Goal: Task Accomplishment & Management: Complete application form

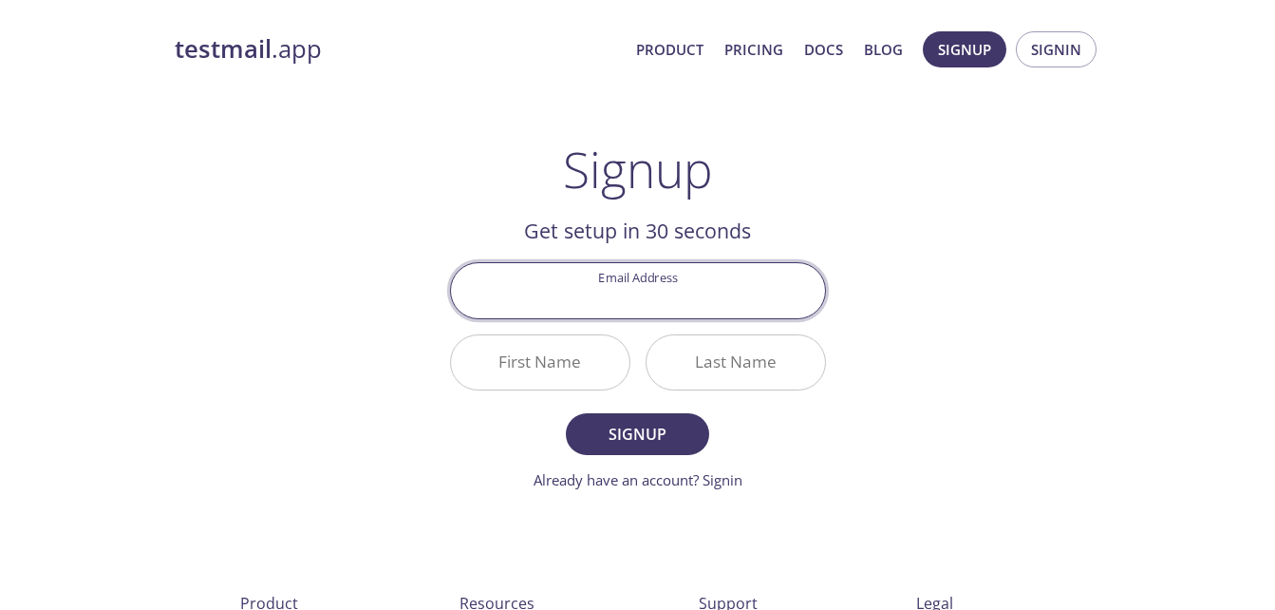
click at [756, 283] on input "Email Address" at bounding box center [638, 290] width 374 height 54
type input "[EMAIL_ADDRESS][DOMAIN_NAME]"
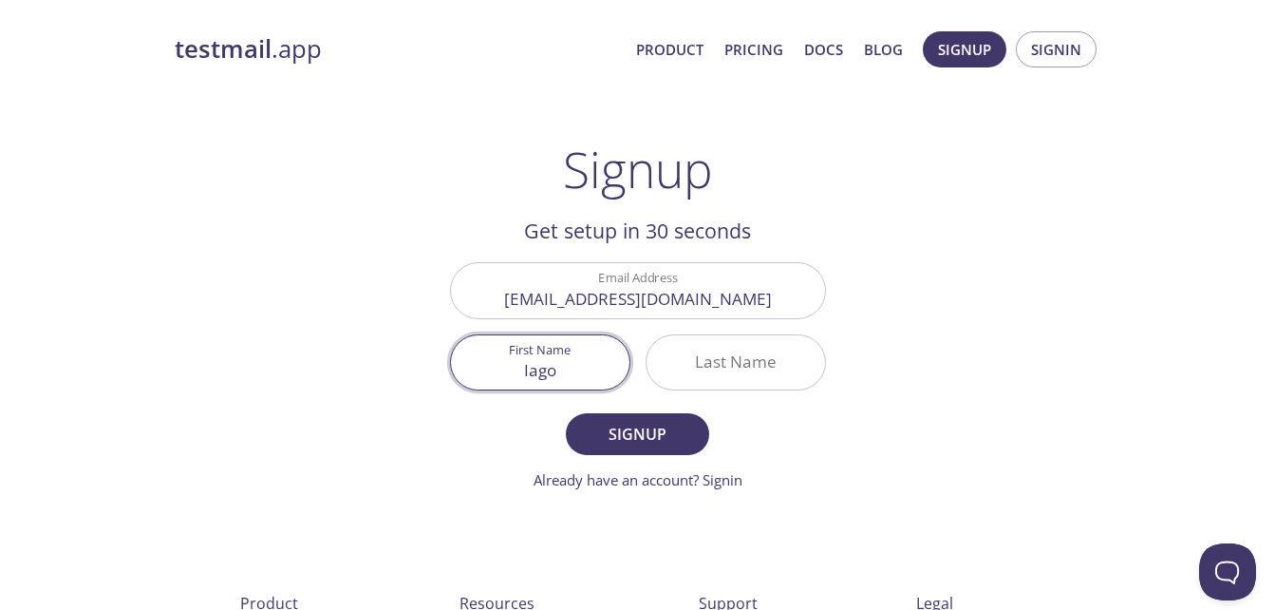
type input "Iago"
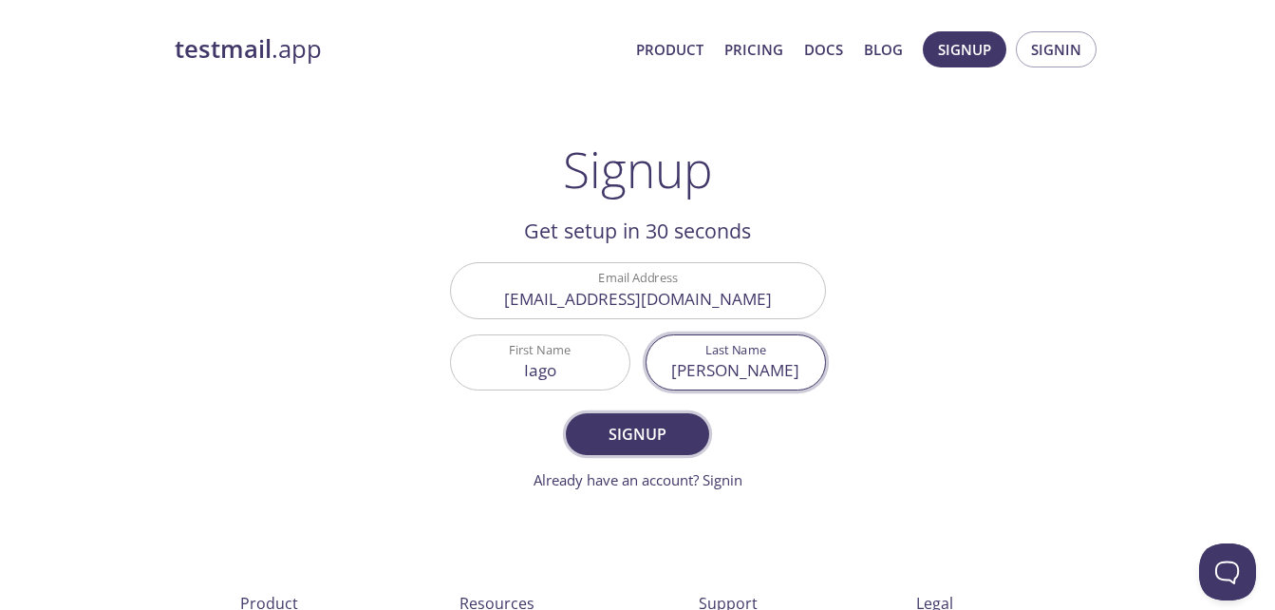
type input "[PERSON_NAME]"
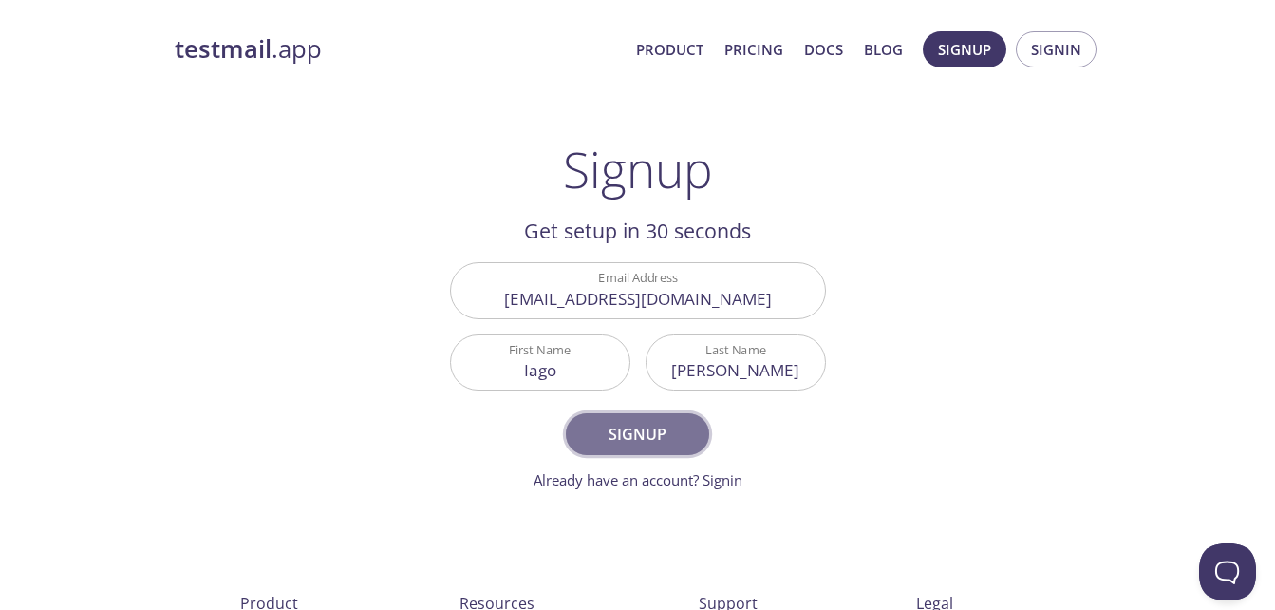
click at [682, 431] on span "Signup" at bounding box center [637, 434] width 101 height 27
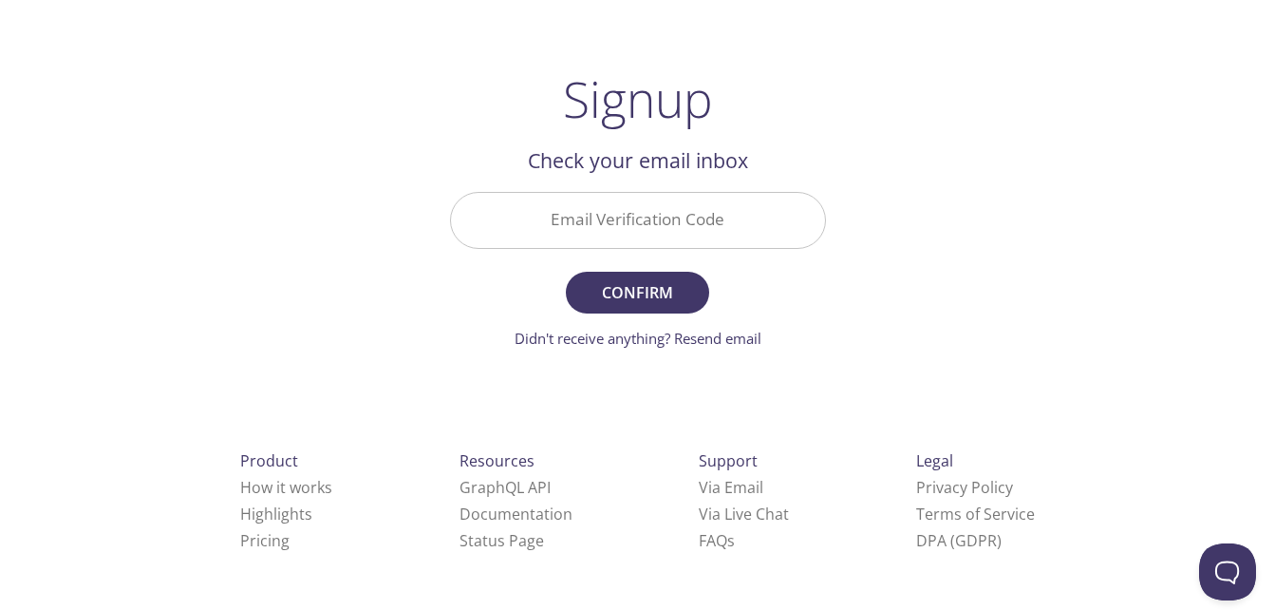
scroll to position [67, 0]
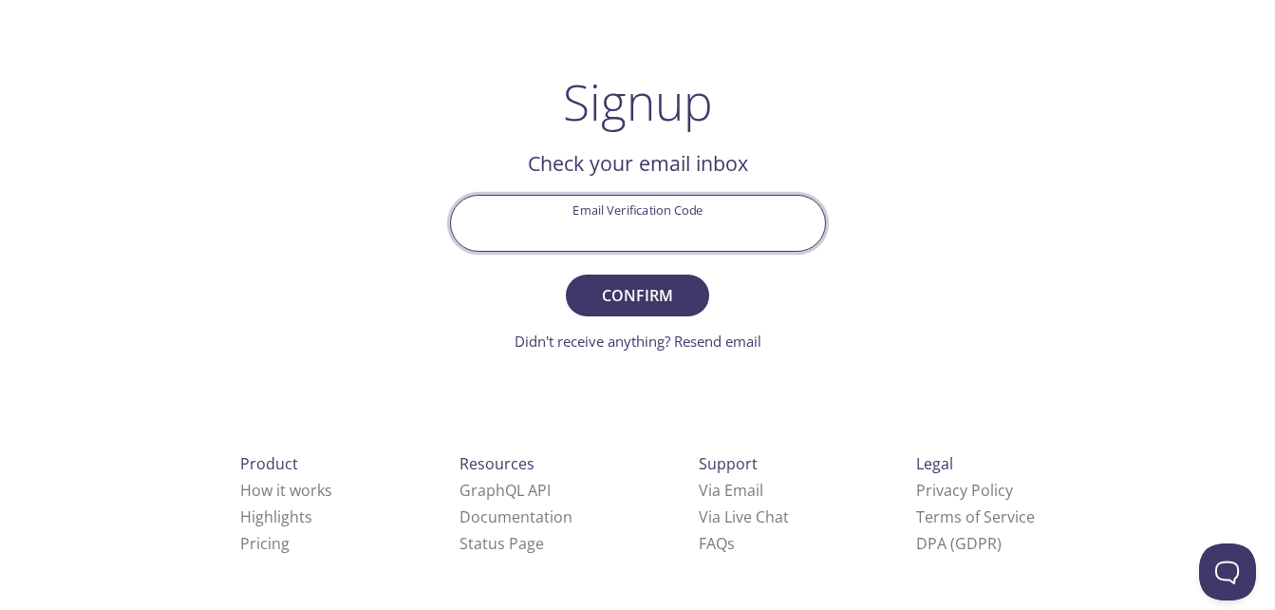
click at [624, 221] on input "Email Verification Code" at bounding box center [638, 223] width 374 height 54
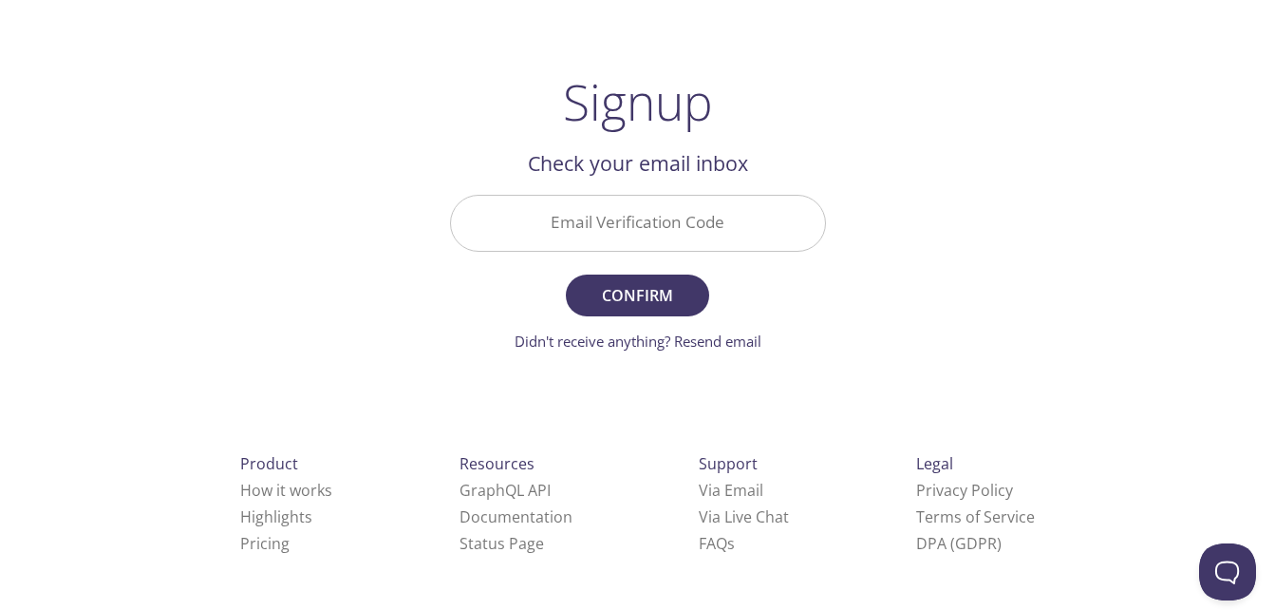
click at [635, 191] on div "Email Verification Code" at bounding box center [638, 222] width 391 height 71
click at [632, 218] on input "Email Verification Code" at bounding box center [638, 223] width 374 height 54
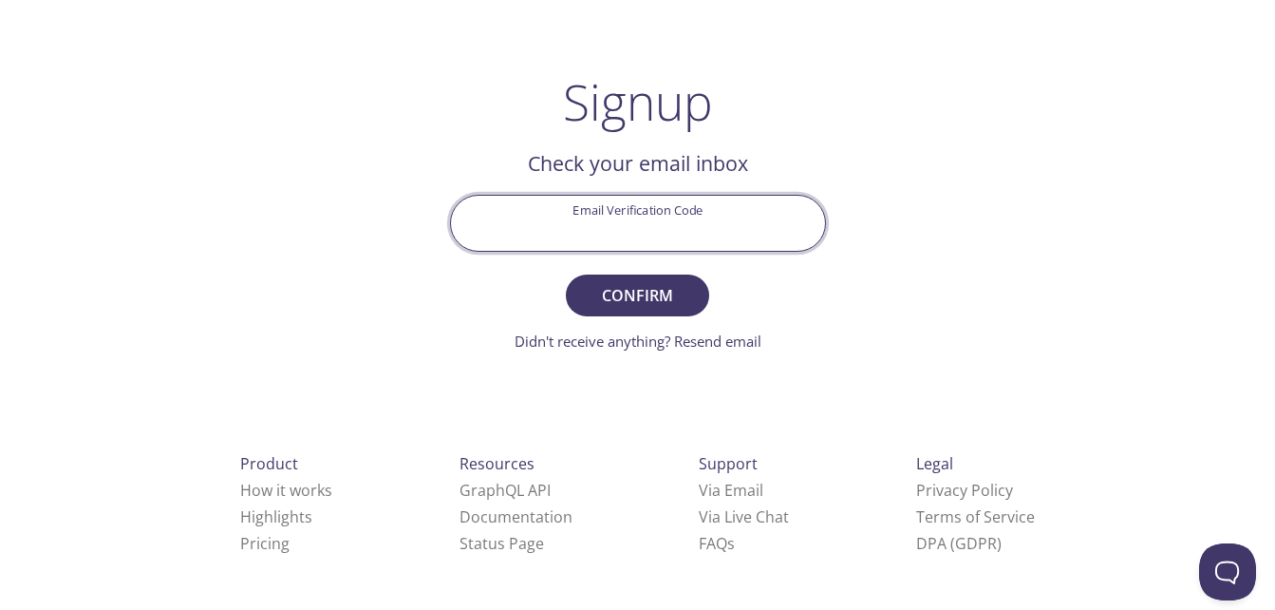
paste input "B7QJA1E"
type input "B7QJA1E"
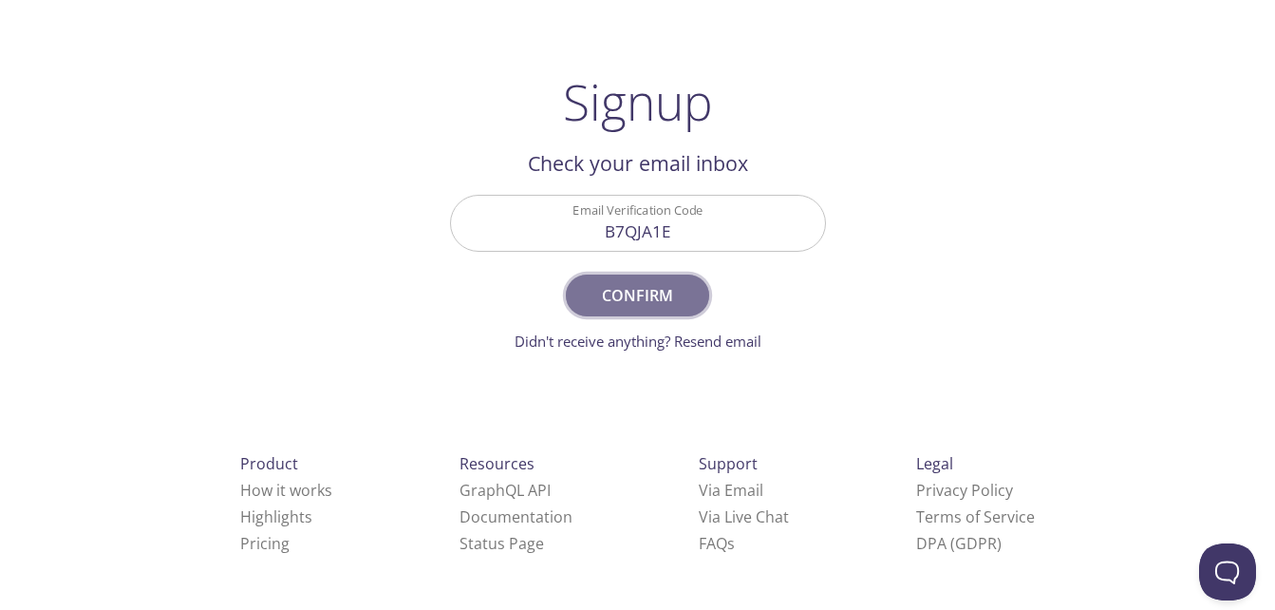
click at [645, 286] on span "Confirm" at bounding box center [637, 295] width 101 height 27
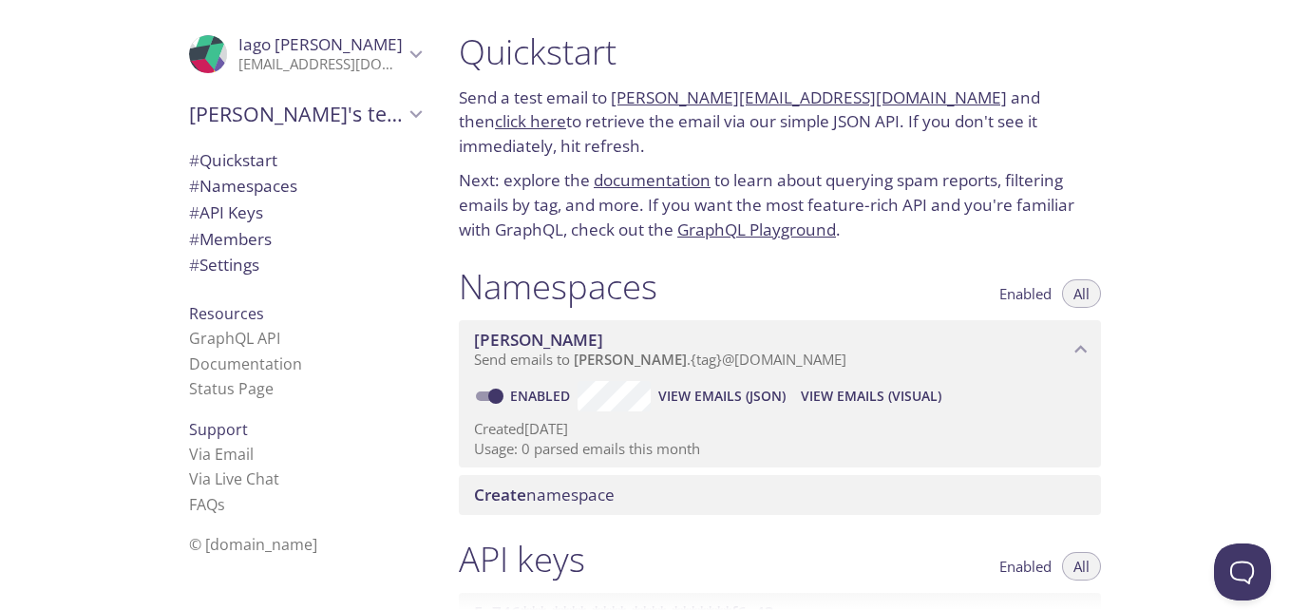
click at [601, 169] on link "documentation" at bounding box center [652, 180] width 117 height 22
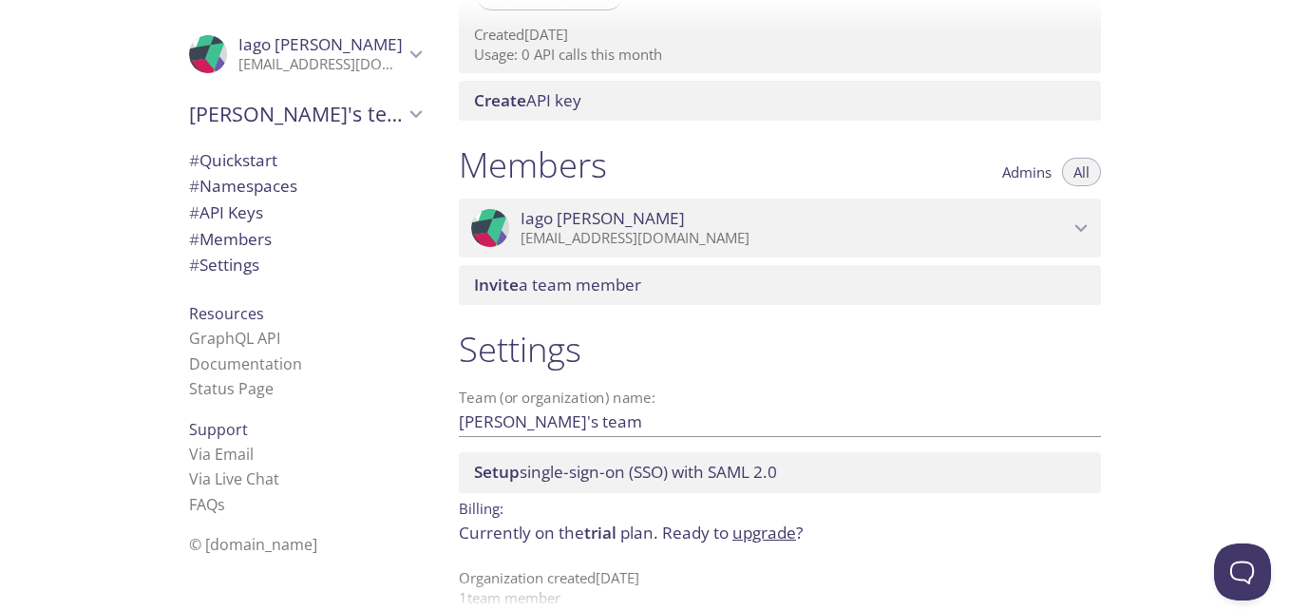
scroll to position [741, 0]
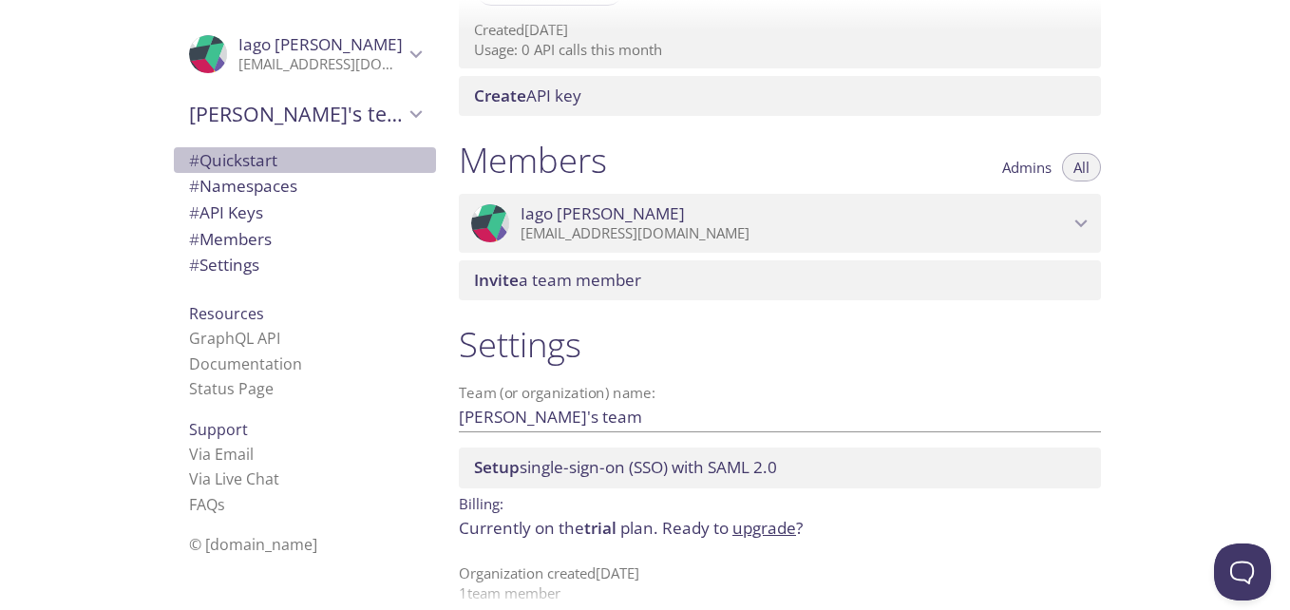
click at [245, 164] on span "# Quickstart" at bounding box center [233, 160] width 88 height 22
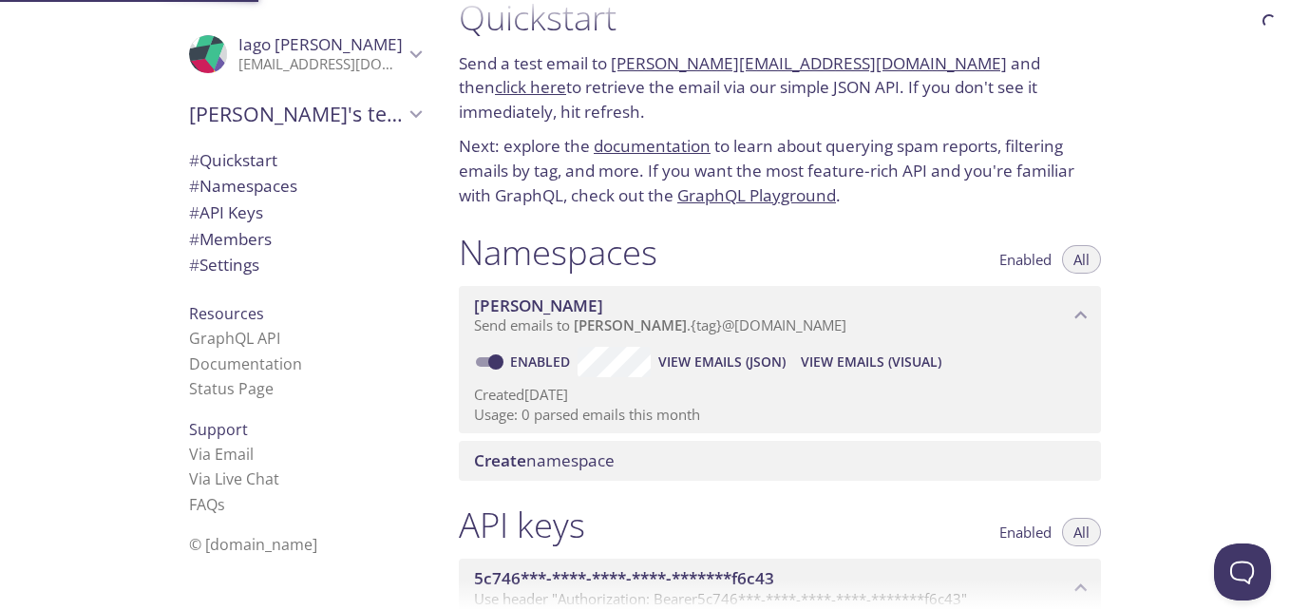
scroll to position [30, 0]
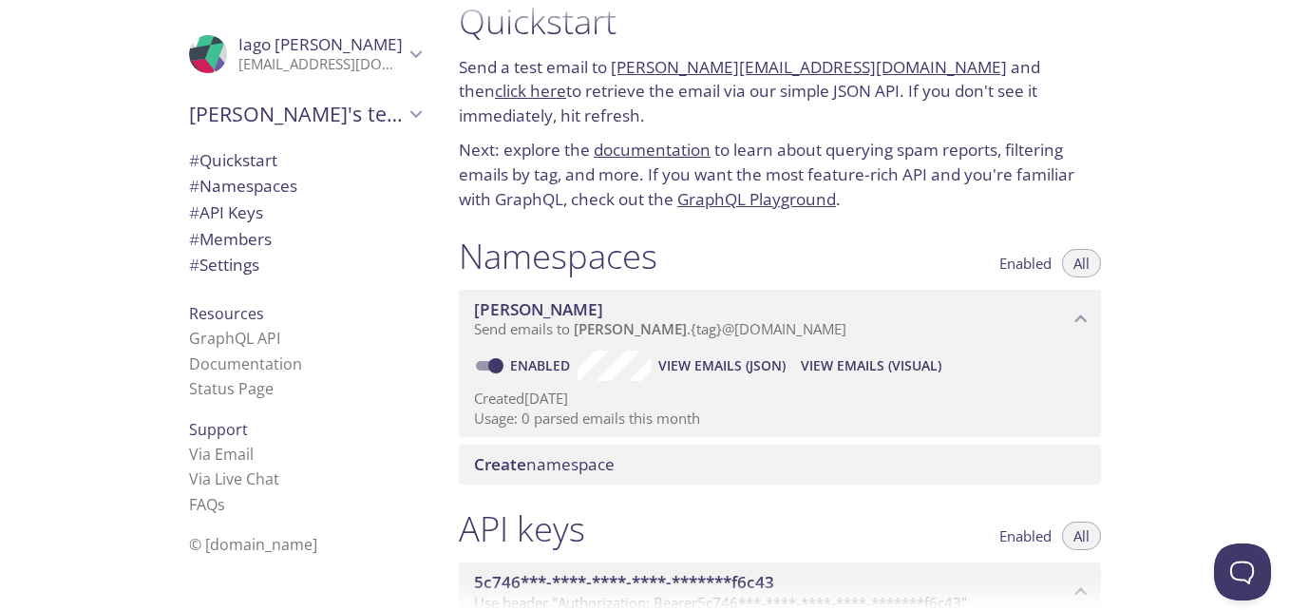
click at [257, 187] on span "# Namespaces" at bounding box center [243, 186] width 108 height 22
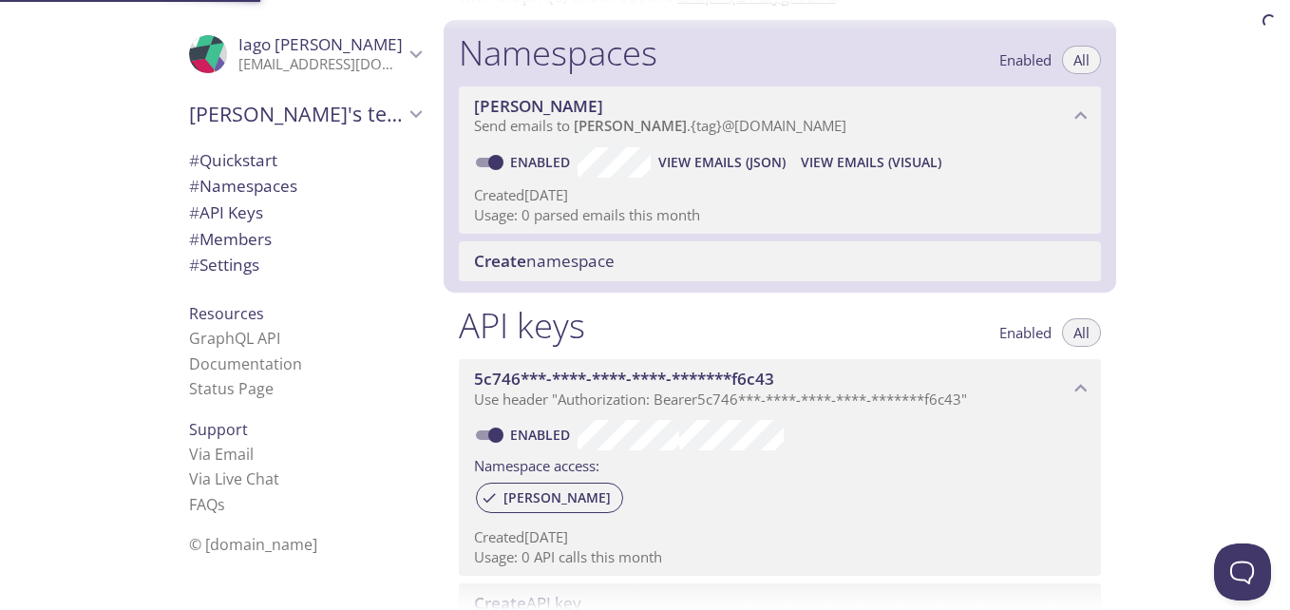
scroll to position [240, 0]
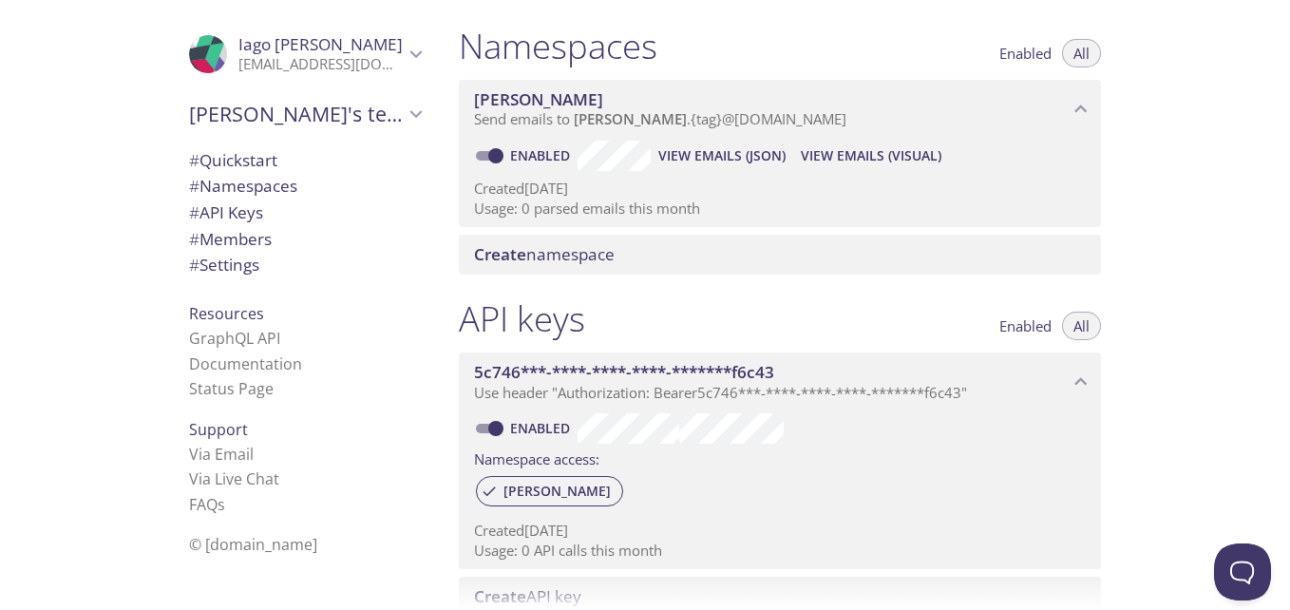
click at [282, 253] on span "# Settings" at bounding box center [305, 265] width 232 height 25
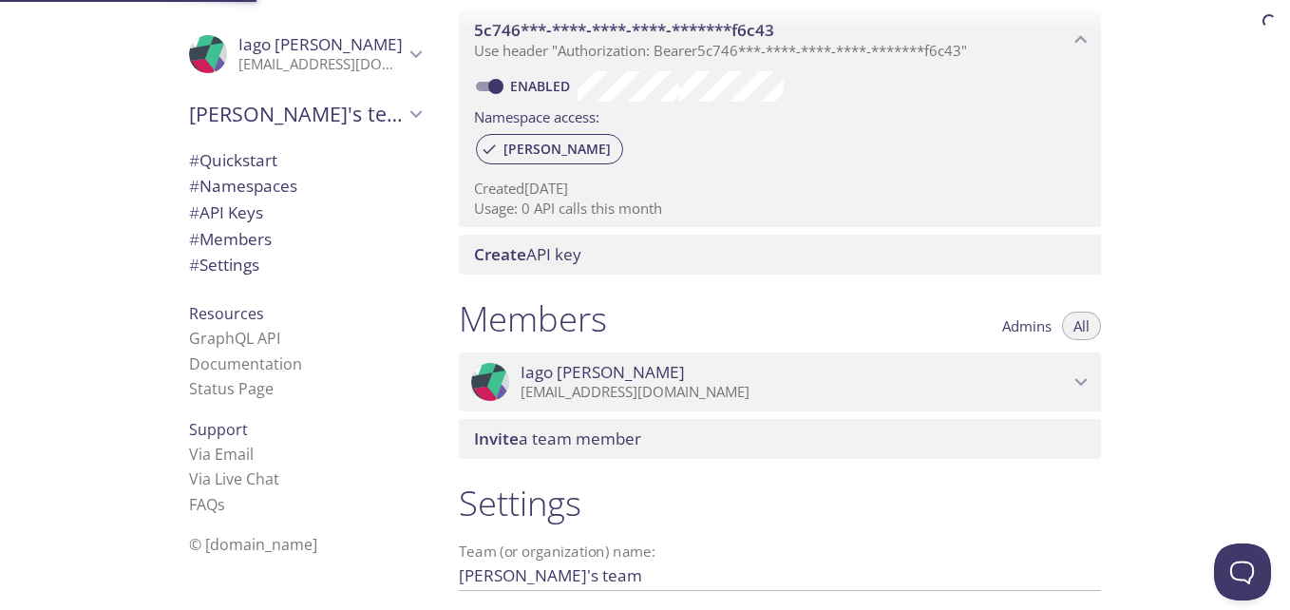
scroll to position [741, 0]
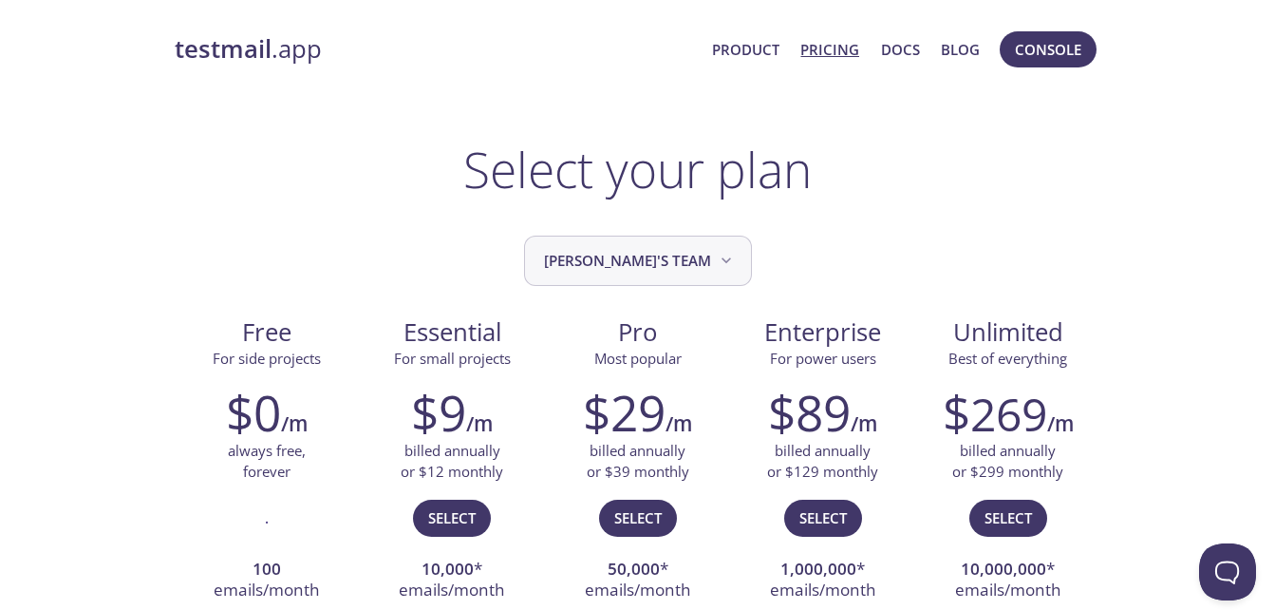
click at [618, 254] on span "[PERSON_NAME]'s team" at bounding box center [640, 261] width 192 height 26
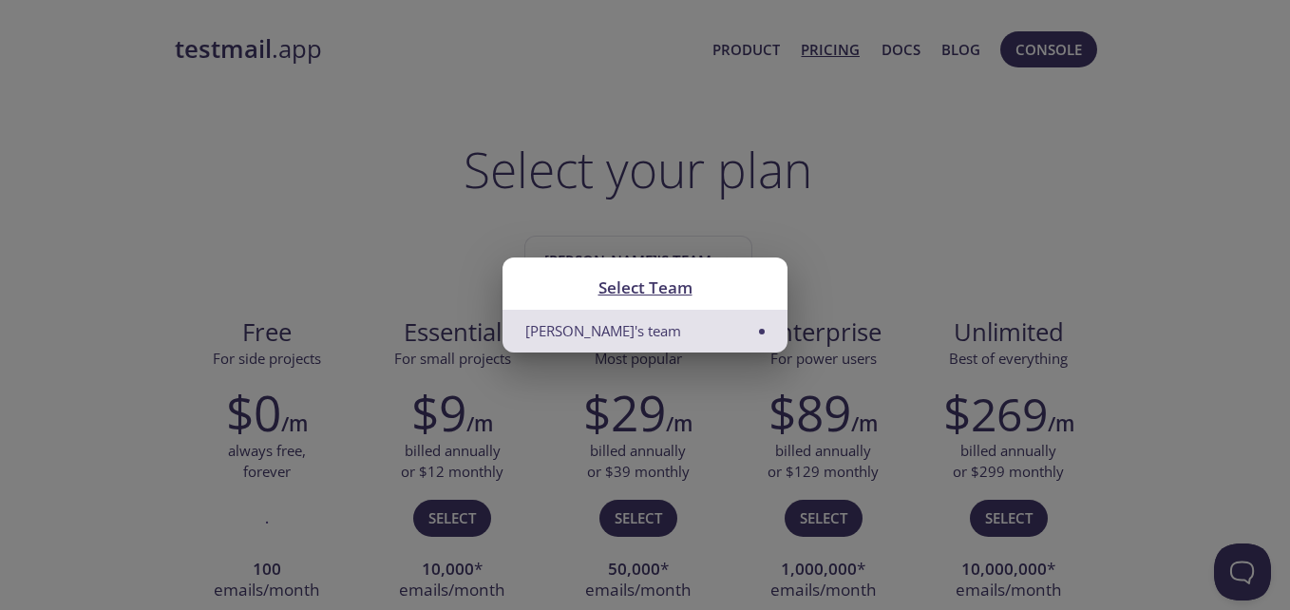
click at [834, 214] on div "Select Team Iago's team" at bounding box center [645, 305] width 1290 height 610
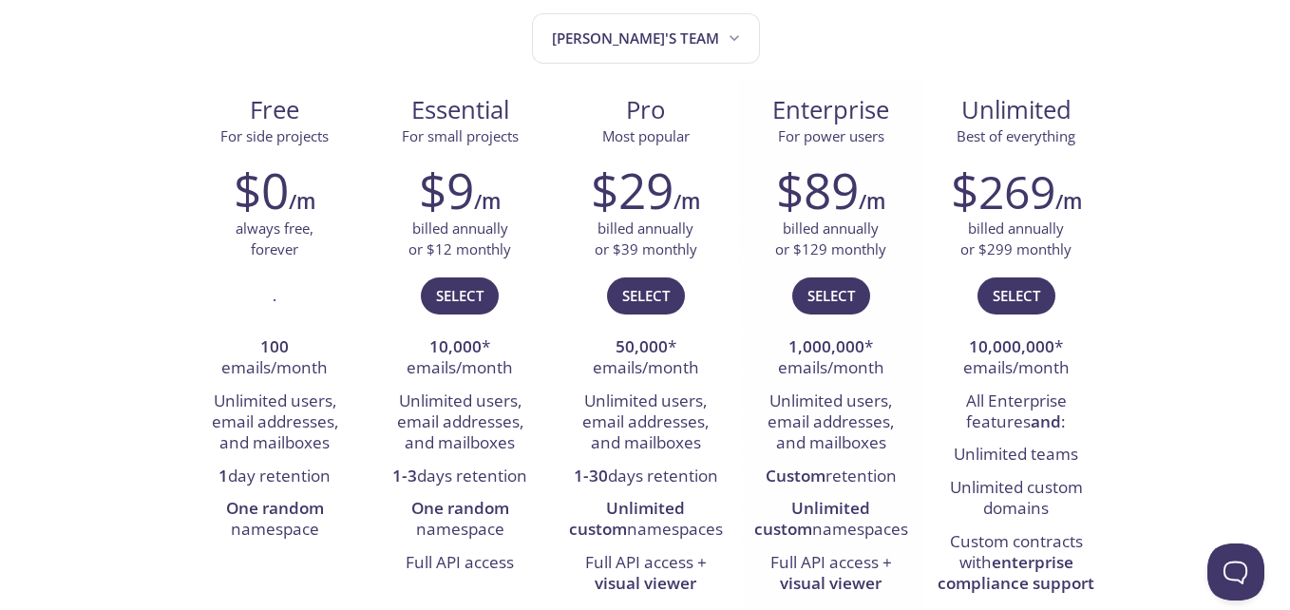
scroll to position [190, 0]
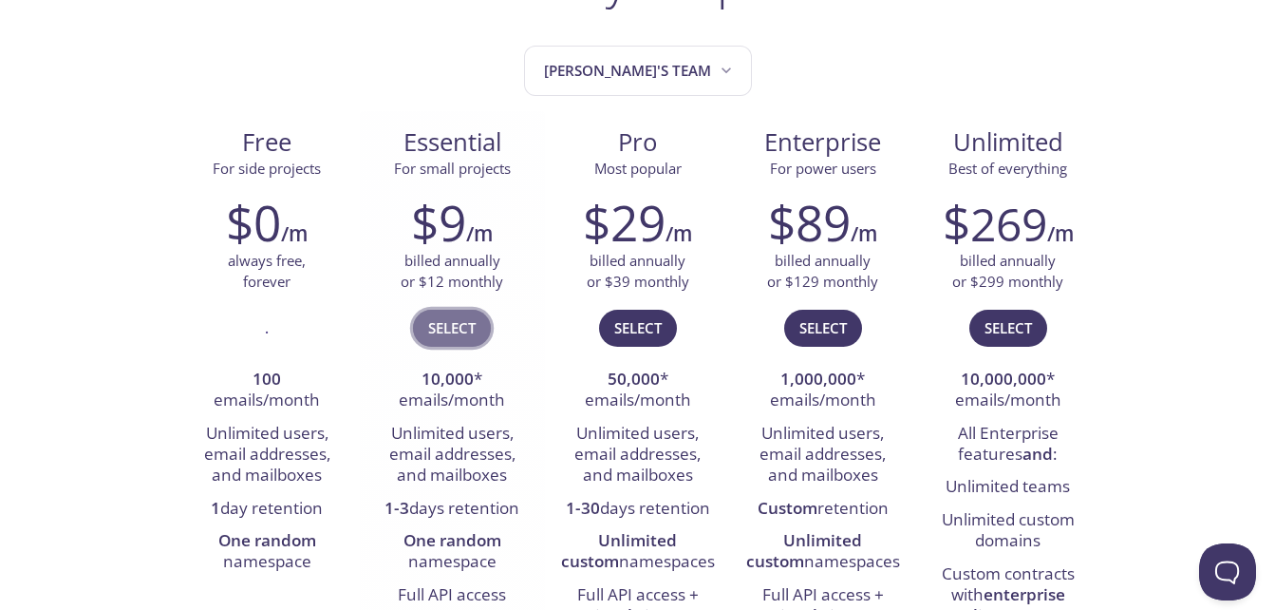
click at [448, 332] on span "Select" at bounding box center [451, 327] width 47 height 25
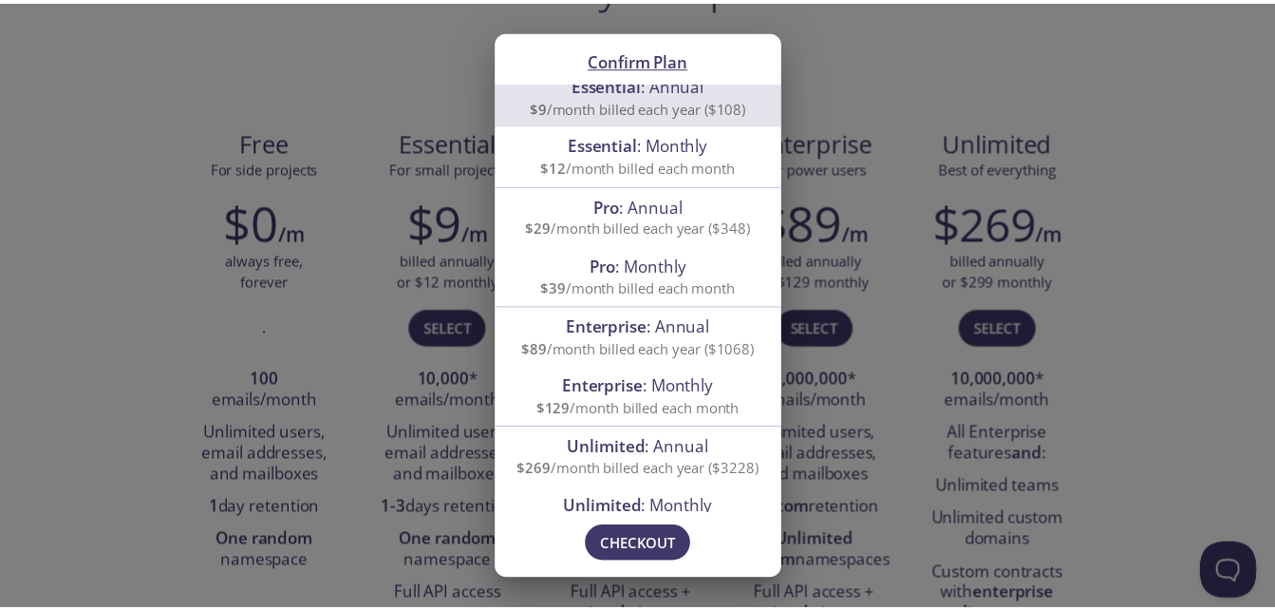
scroll to position [0, 0]
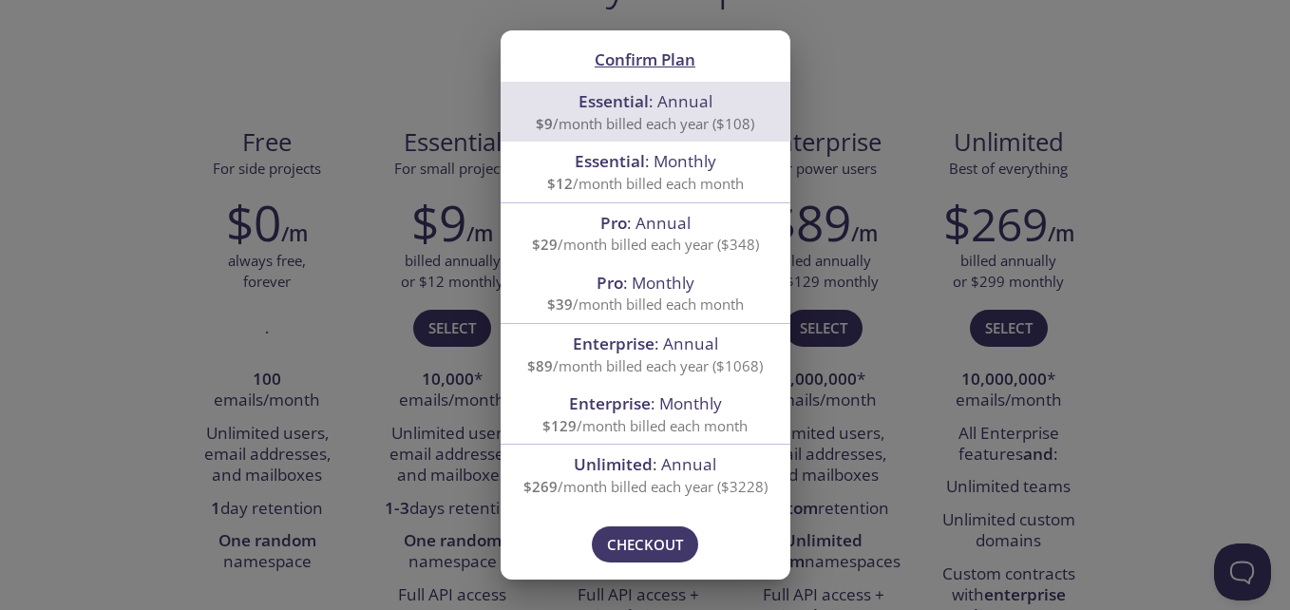
click at [922, 30] on div "Confirm Plan Essential : Annual $9 /month billed each year ($108) Essential : M…" at bounding box center [645, 305] width 1290 height 610
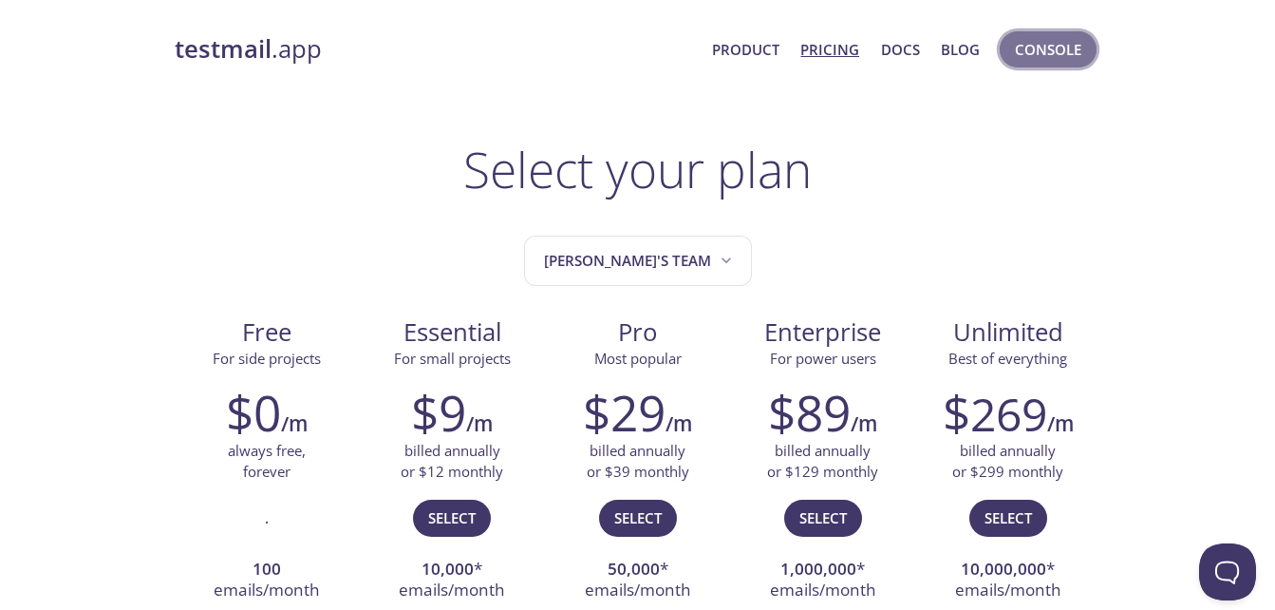
click at [1055, 47] on span "Console" at bounding box center [1048, 49] width 66 height 25
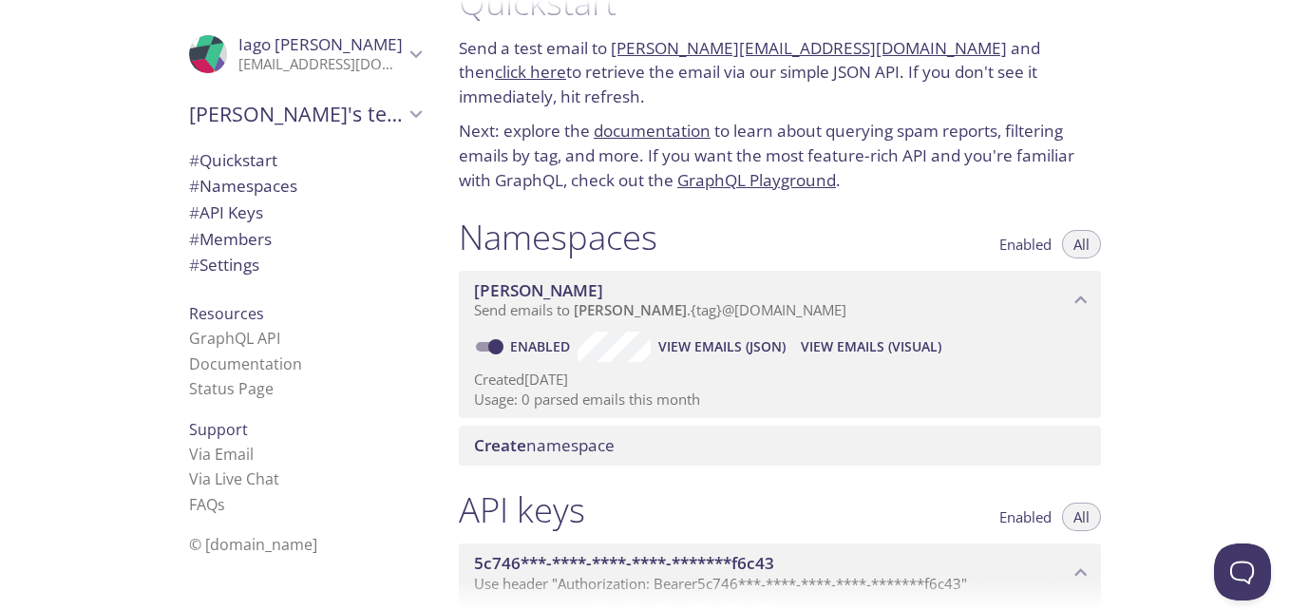
scroll to position [95, 0]
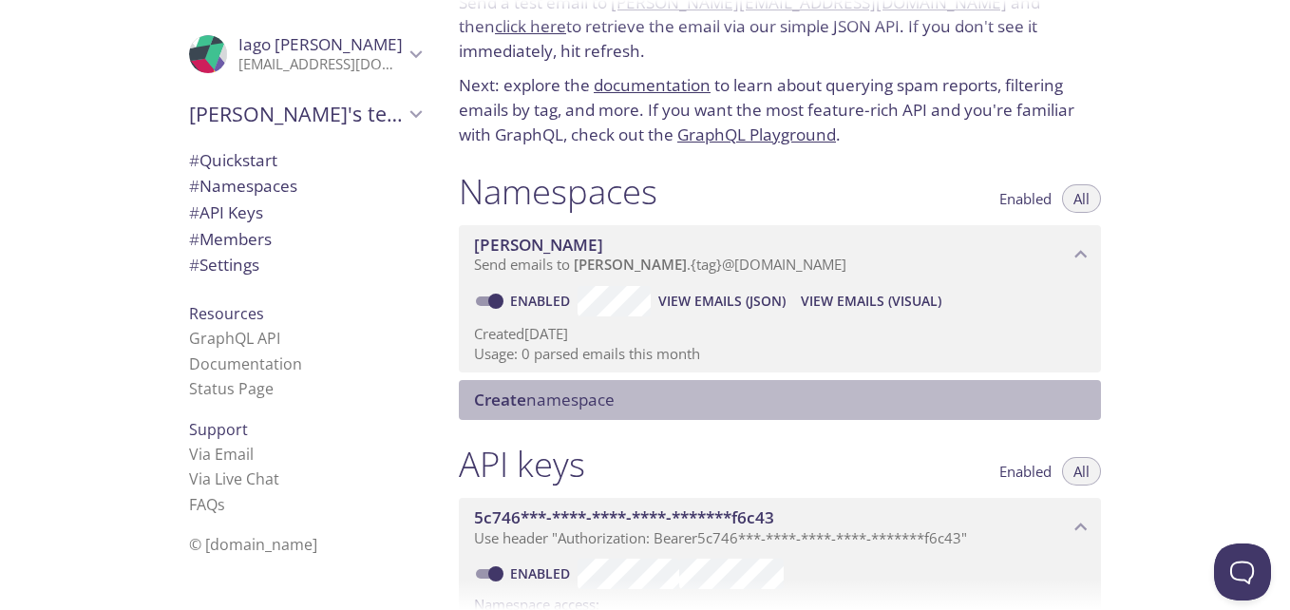
click at [800, 389] on span "Create namespace" at bounding box center [783, 399] width 619 height 21
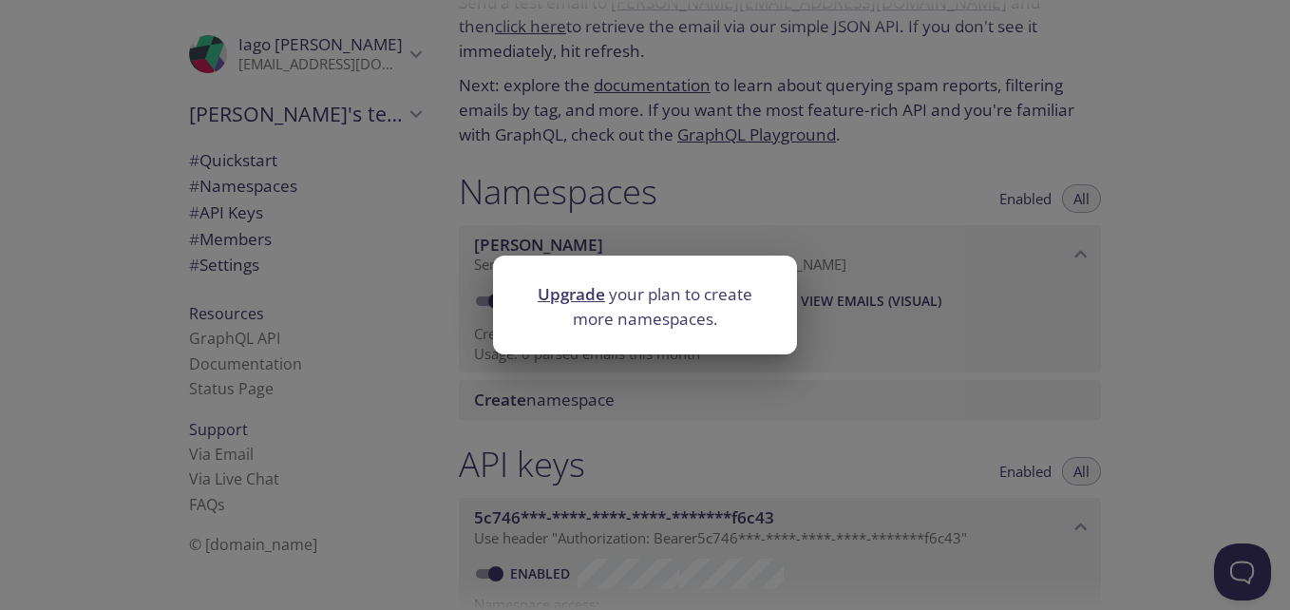
click at [800, 385] on div "Upgrade your plan to create more namespaces." at bounding box center [645, 305] width 1290 height 610
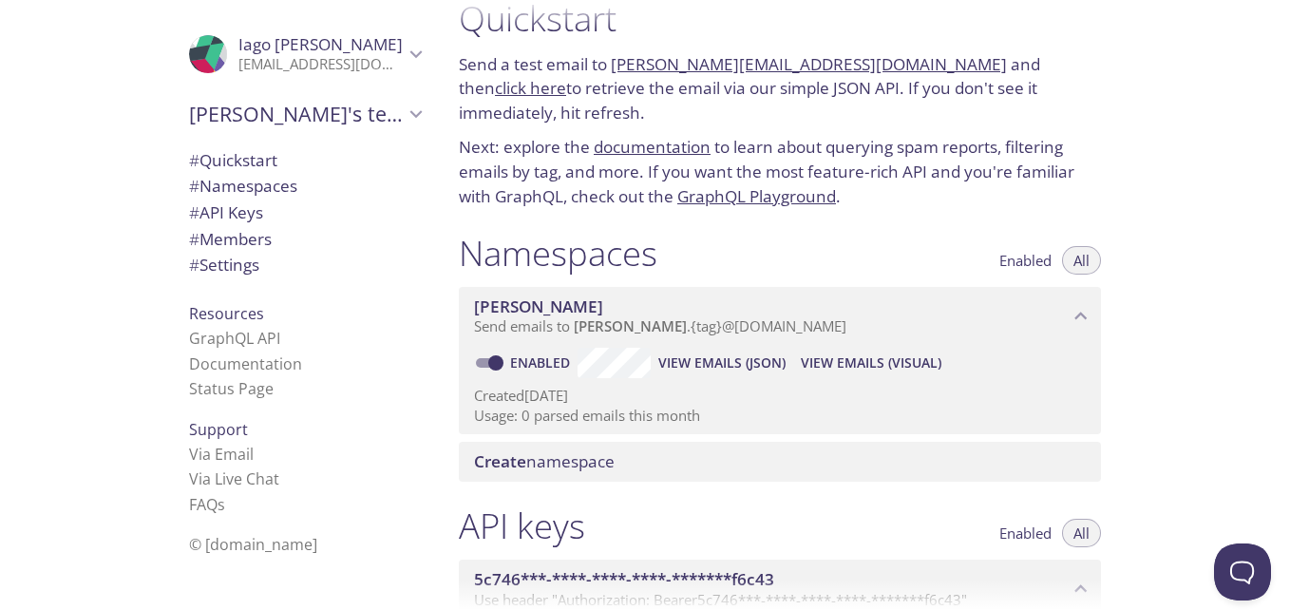
scroll to position [0, 0]
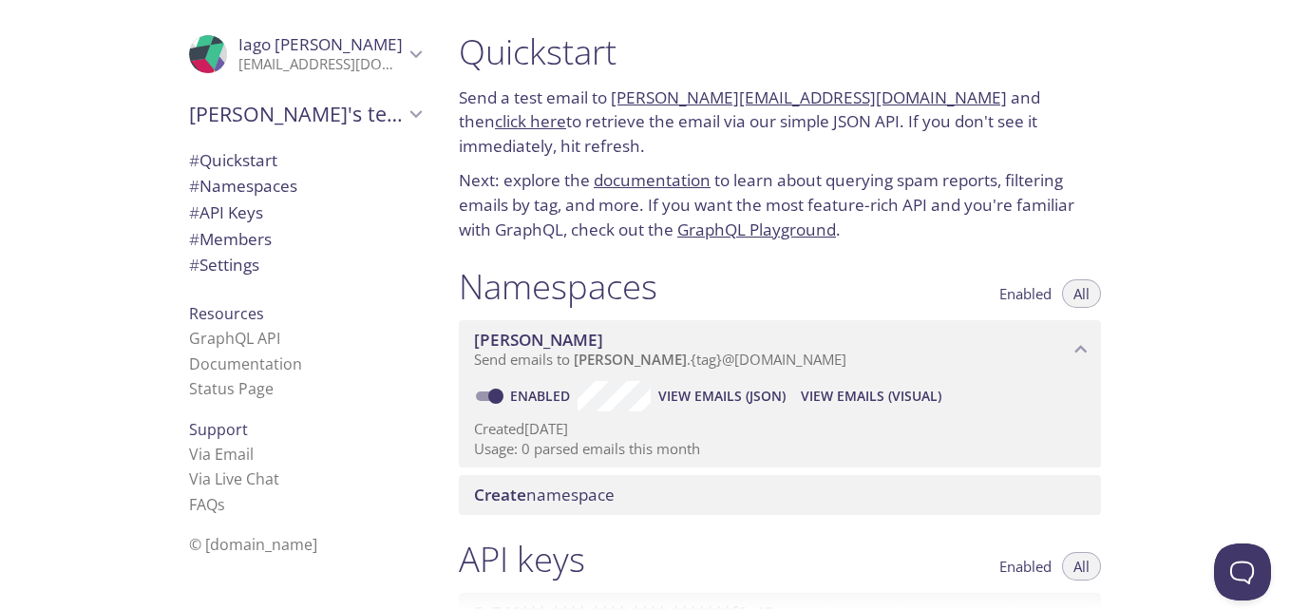
click at [613, 202] on p "Next: explore the documentation to learn about querying spam reports, filtering…" at bounding box center [780, 204] width 642 height 73
